Goal: Information Seeking & Learning: Learn about a topic

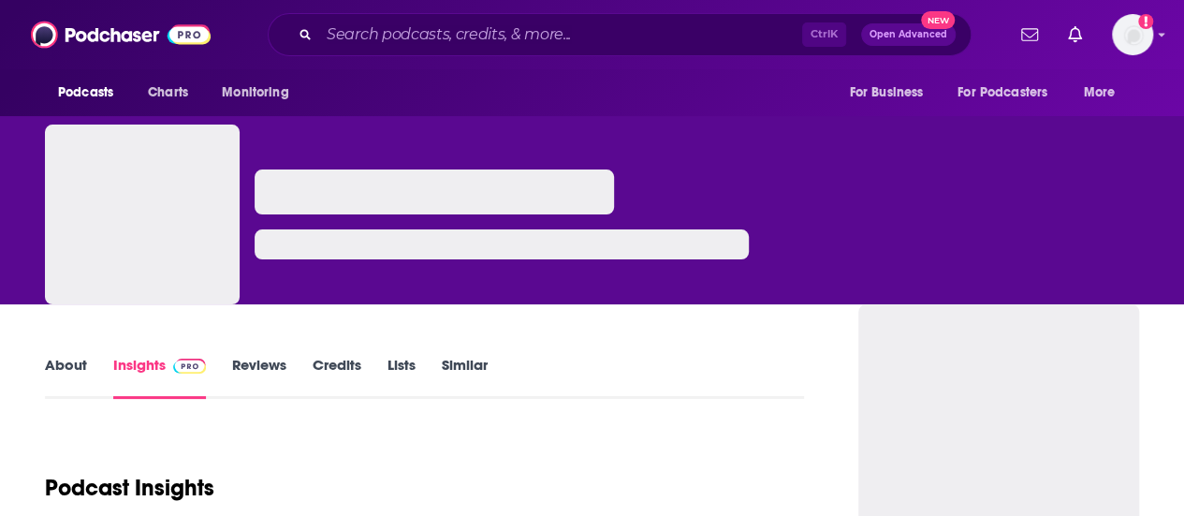
click at [480, 38] on input "Search podcasts, credits, & more..." at bounding box center [560, 35] width 483 height 30
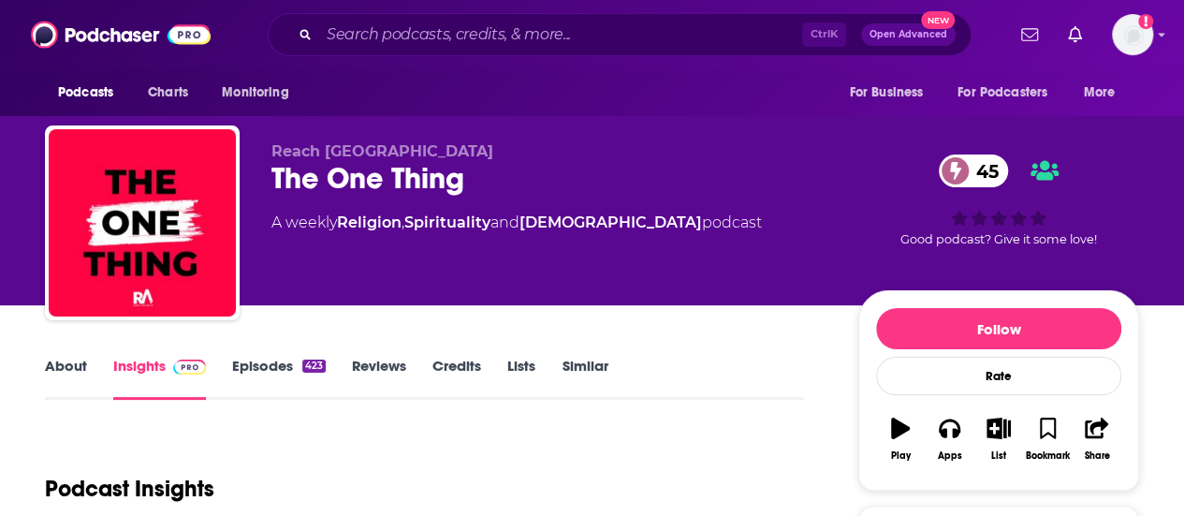
click at [480, 38] on input "Search podcasts, credits, & more..." at bounding box center [560, 35] width 483 height 30
click at [465, 35] on input "Search podcasts, credits, & more..." at bounding box center [560, 35] width 483 height 30
click at [436, 31] on input "Search podcasts, credits, & more..." at bounding box center [560, 35] width 483 height 30
click at [301, 27] on div "Ctrl K Open Advanced New" at bounding box center [620, 34] width 704 height 43
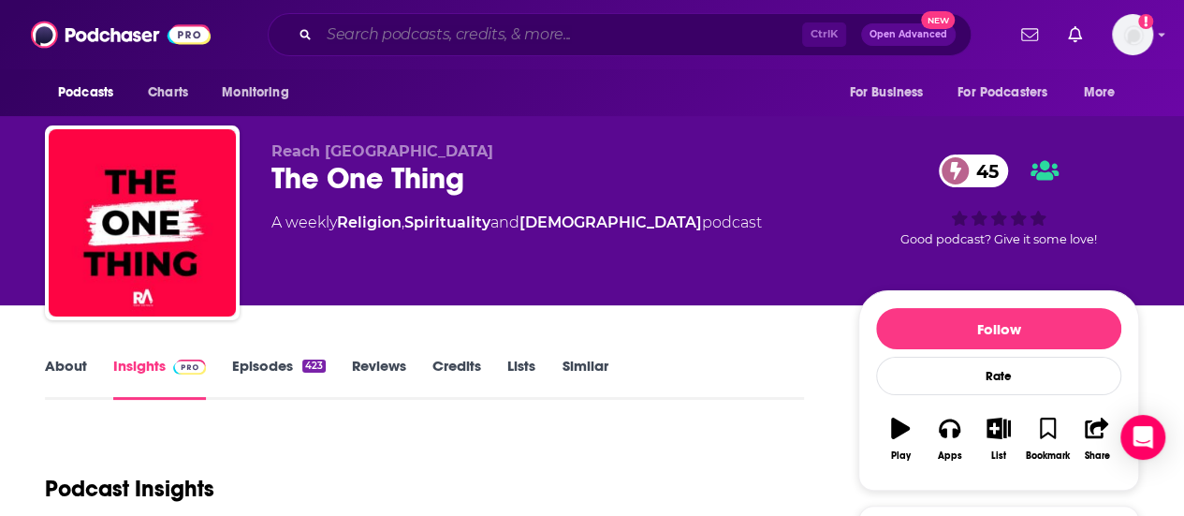
click at [387, 44] on input "Search podcasts, credits, & more..." at bounding box center [560, 35] width 483 height 30
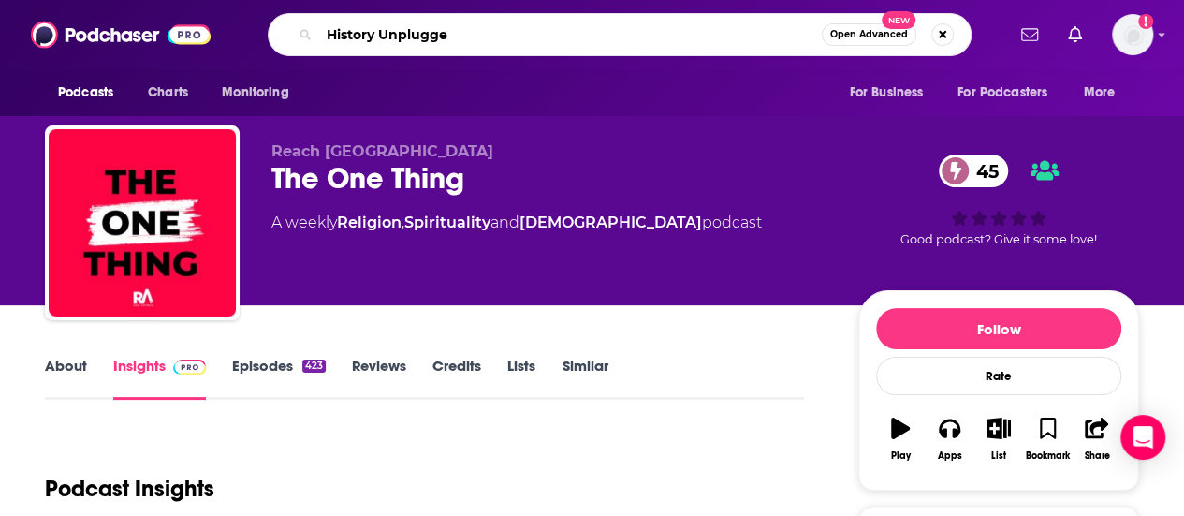
type input "History Unplugged"
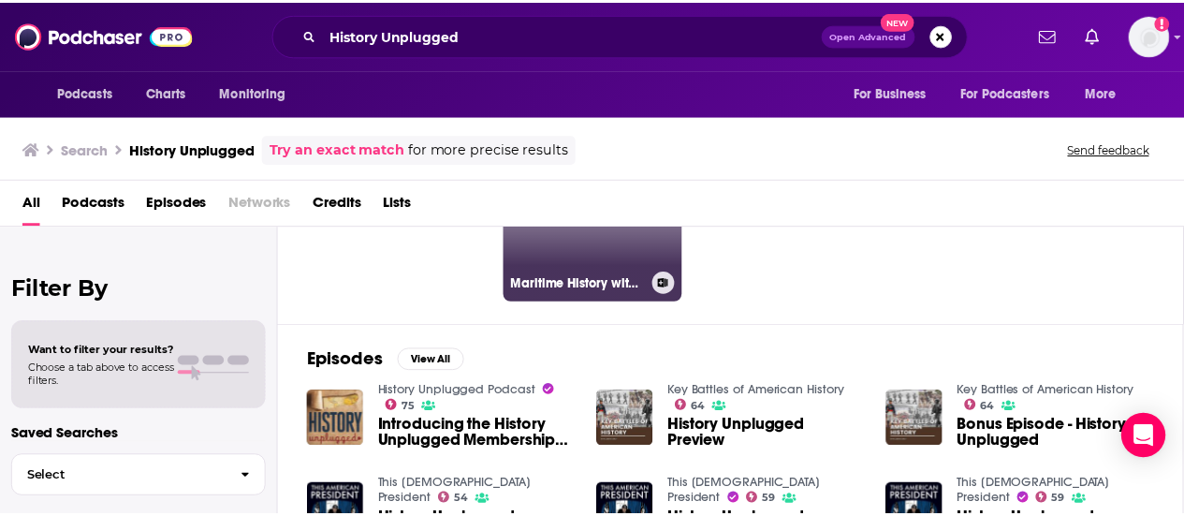
scroll to position [12, 0]
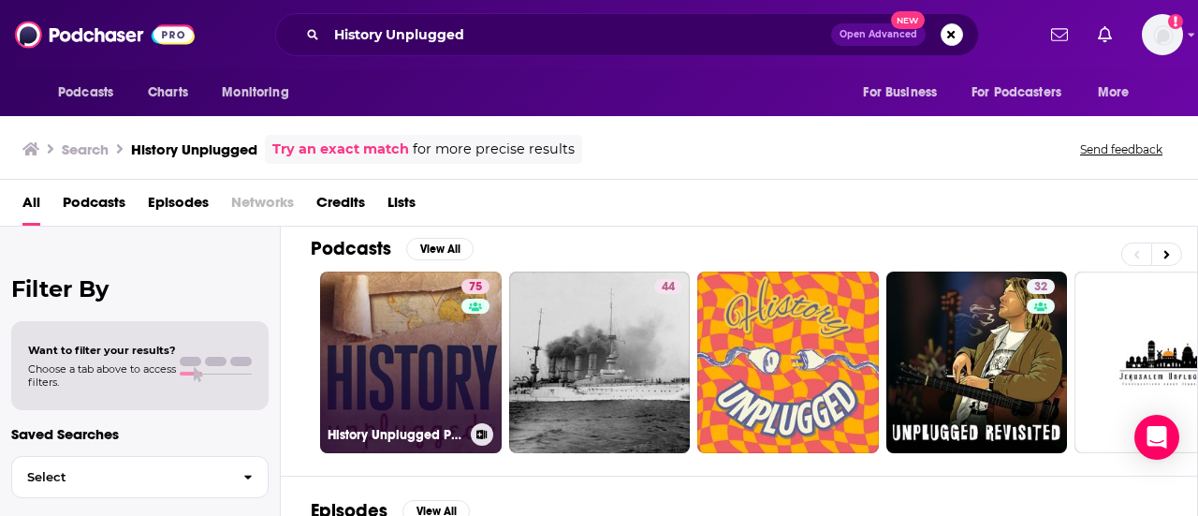
click at [438, 321] on link "75 History Unplugged Podcast" at bounding box center [411, 362] width 182 height 182
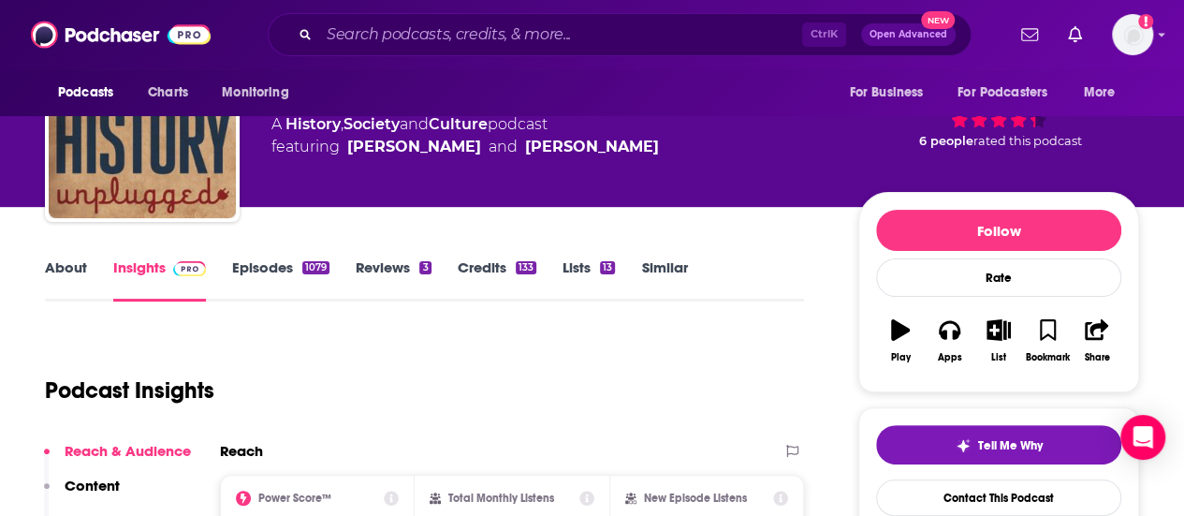
scroll to position [100, 0]
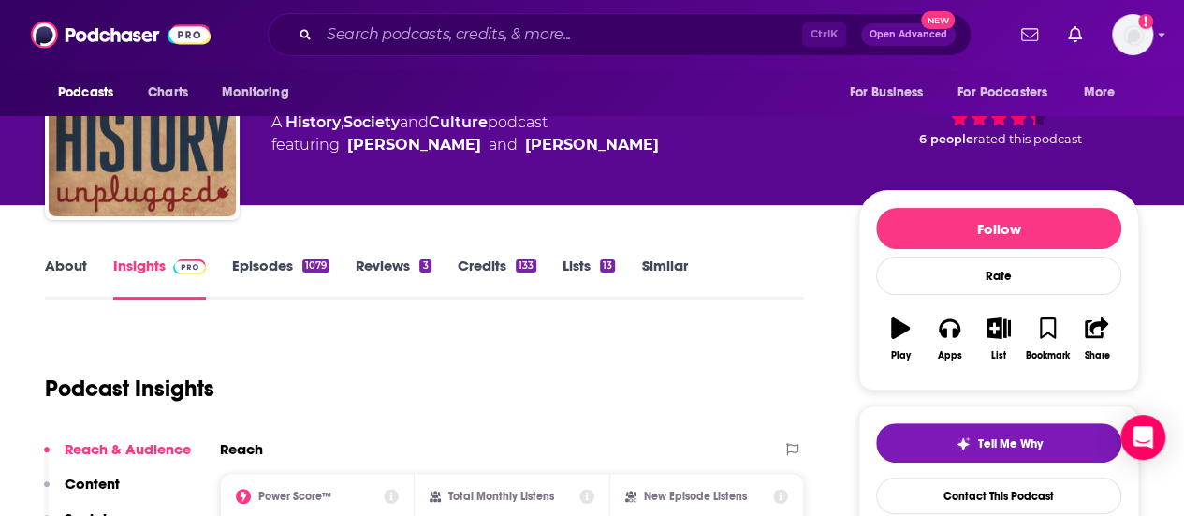
click at [66, 270] on link "About" at bounding box center [66, 277] width 42 height 43
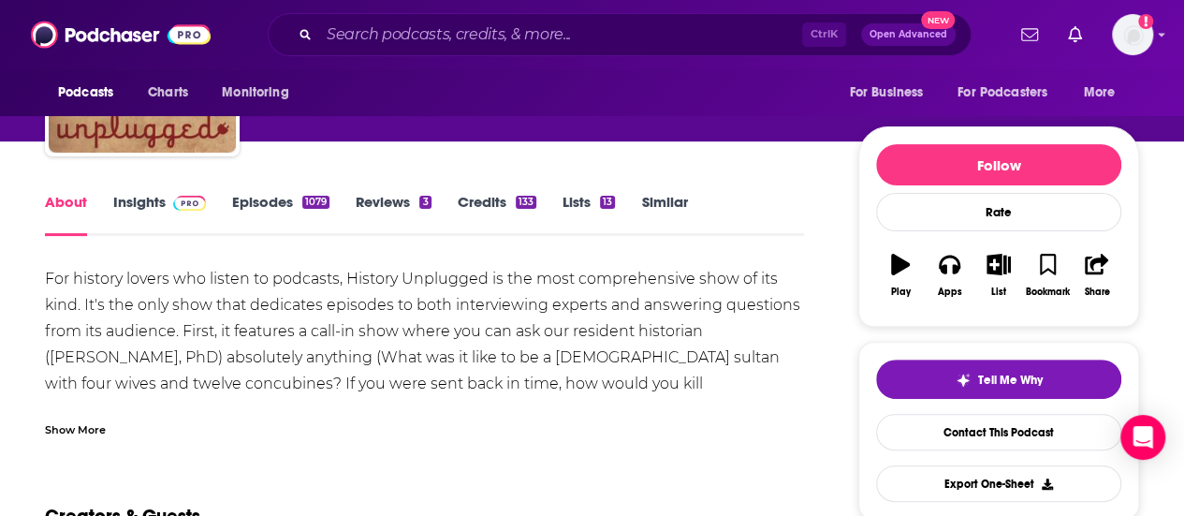
scroll to position [163, 0]
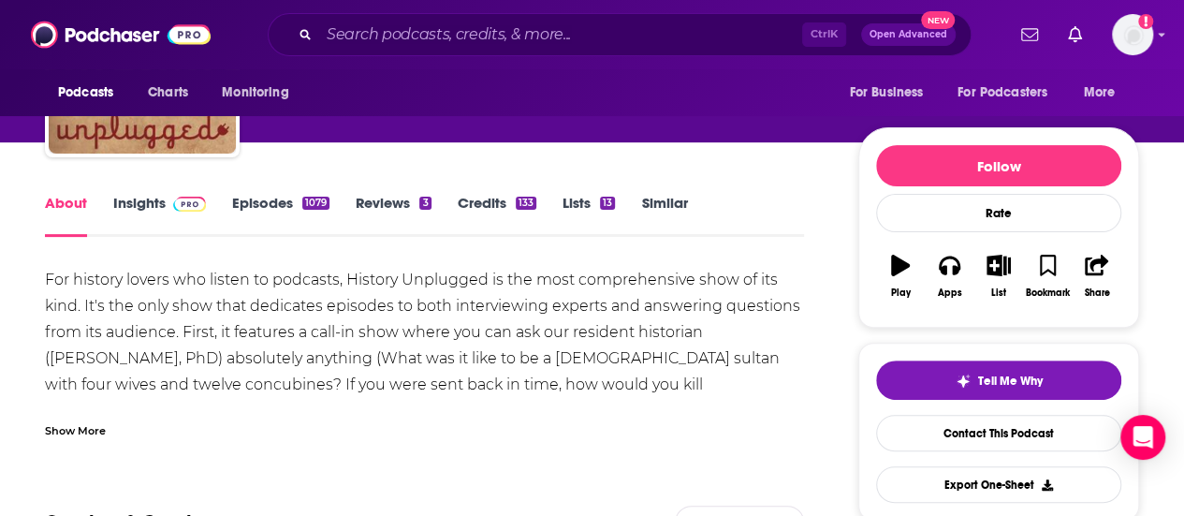
click at [82, 432] on div "Show More" at bounding box center [75, 429] width 61 height 18
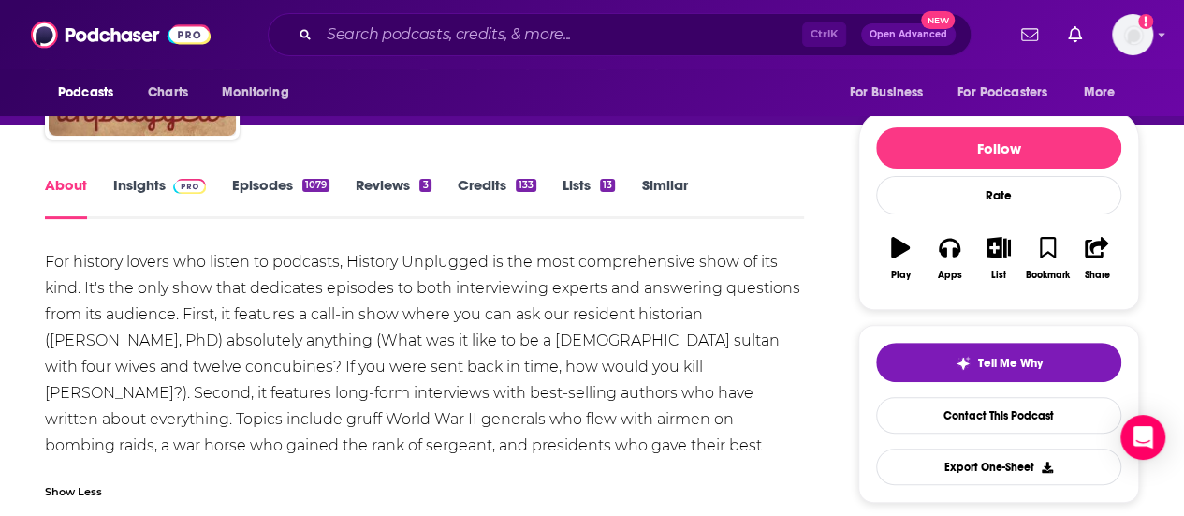
scroll to position [182, 0]
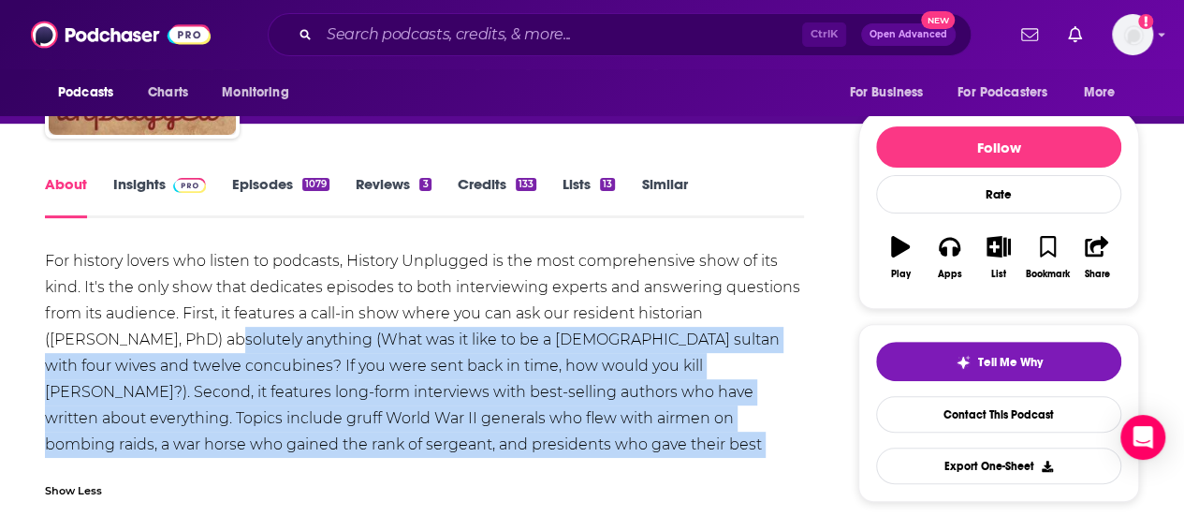
drag, startPoint x: 488, startPoint y: 438, endPoint x: 127, endPoint y: 349, distance: 371.1
click at [127, 349] on div "For history lovers who listen to podcasts, History Unplugged is the most compre…" at bounding box center [424, 366] width 759 height 236
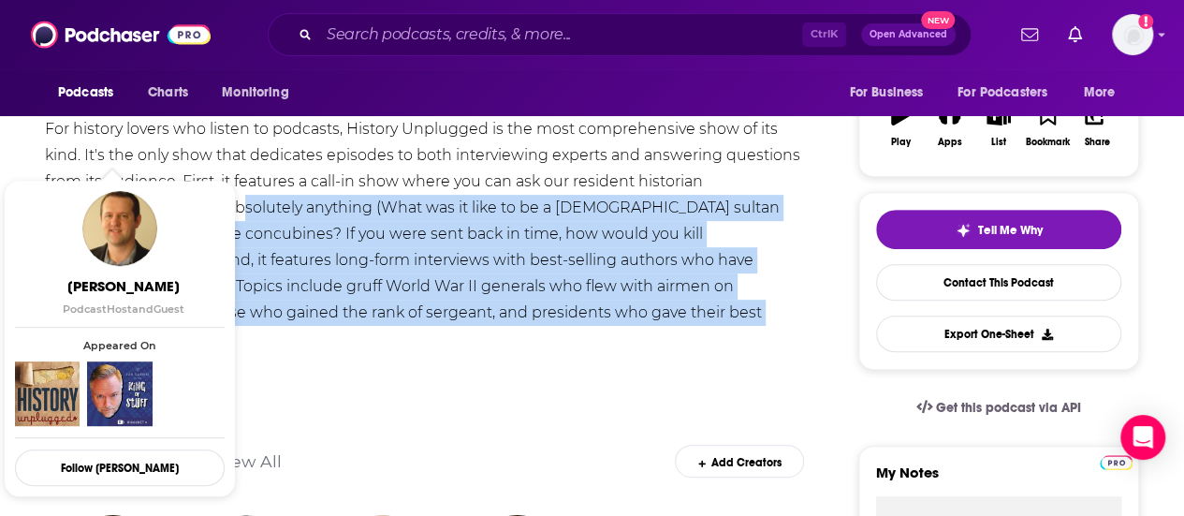
scroll to position [311, 0]
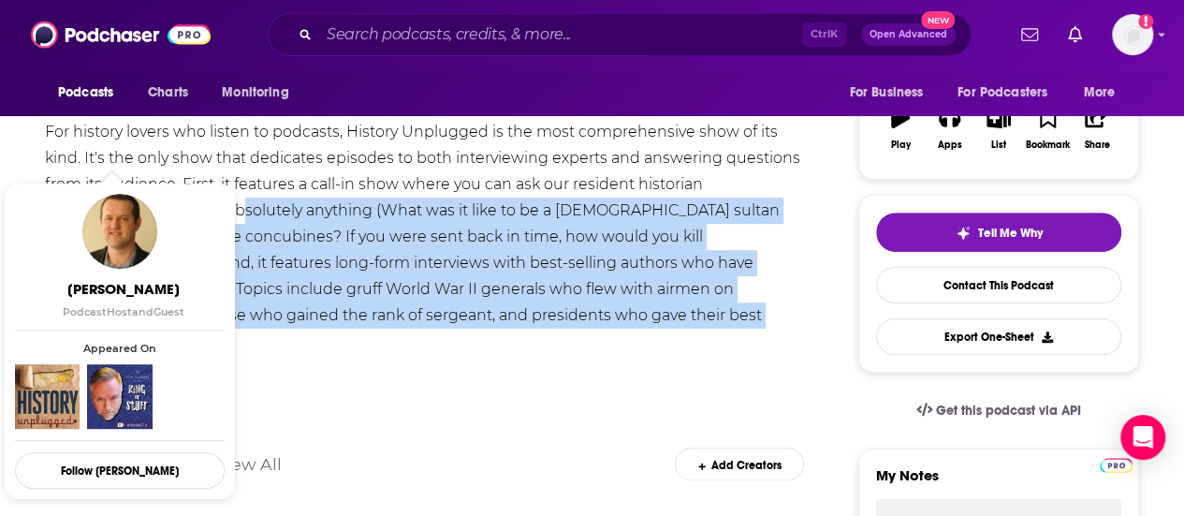
click at [429, 302] on div "For history lovers who listen to podcasts, History Unplugged is the most compre…" at bounding box center [424, 237] width 759 height 236
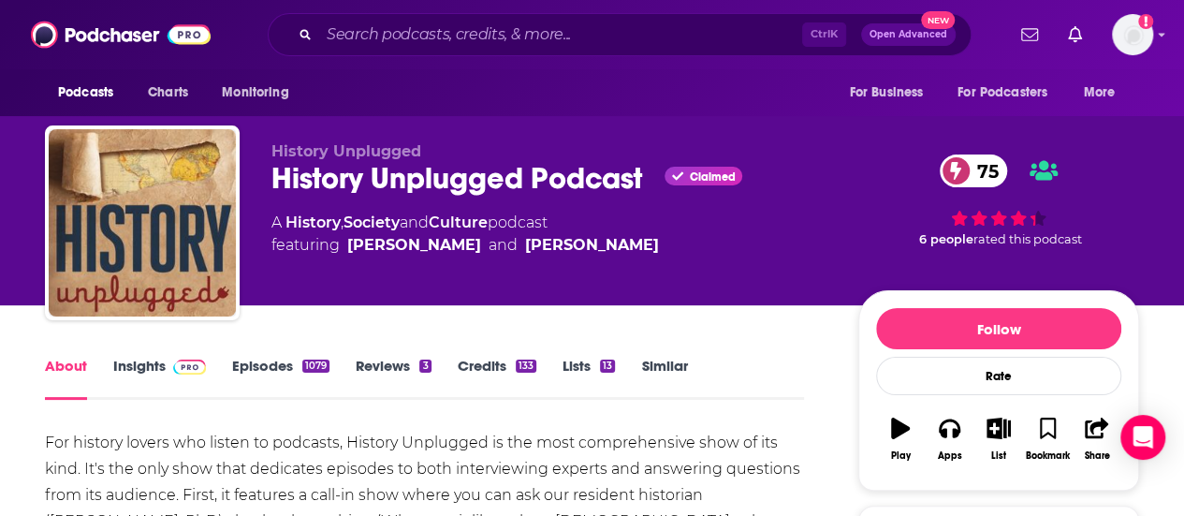
scroll to position [94, 0]
